Goal: Information Seeking & Learning: Learn about a topic

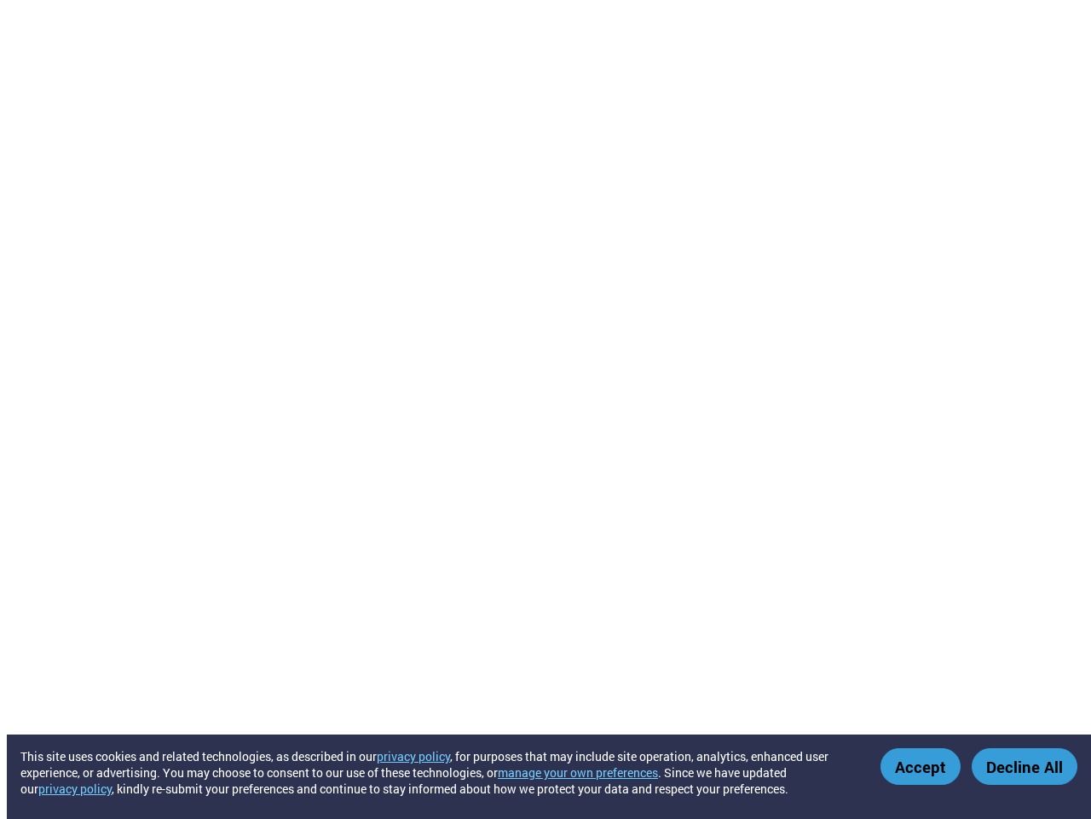
click at [588, 772] on button "manage your own preferences" at bounding box center [578, 772] width 160 height 16
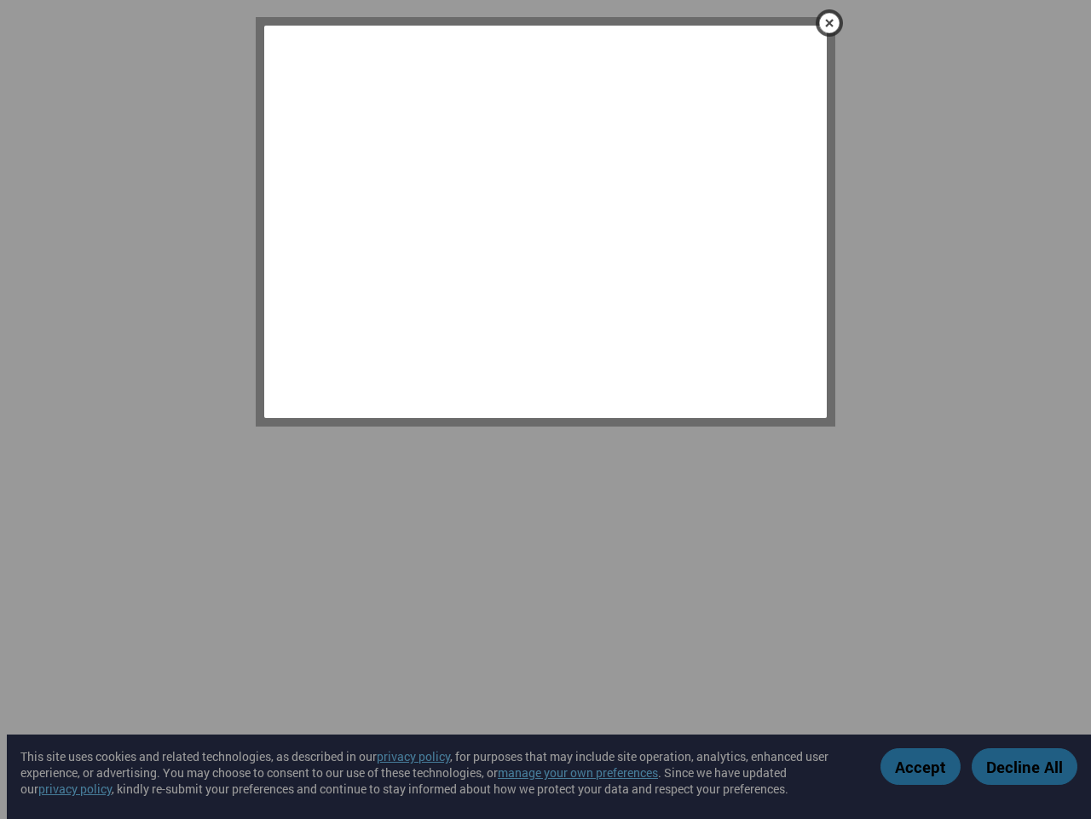
click at [923, 766] on div at bounding box center [545, 409] width 1091 height 819
click at [1025, 766] on div at bounding box center [545, 409] width 1091 height 819
